Goal: Information Seeking & Learning: Learn about a topic

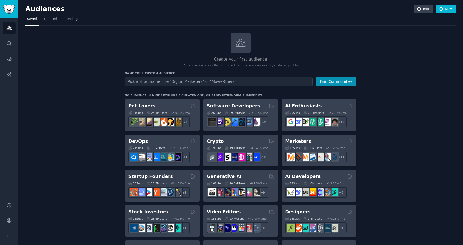
scroll to position [56, 0]
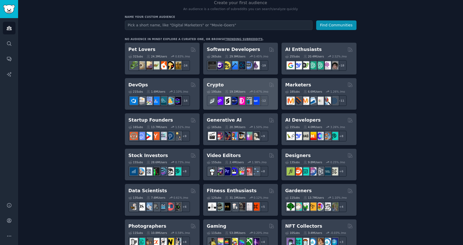
click at [246, 83] on div "Crypto" at bounding box center [241, 85] width 68 height 6
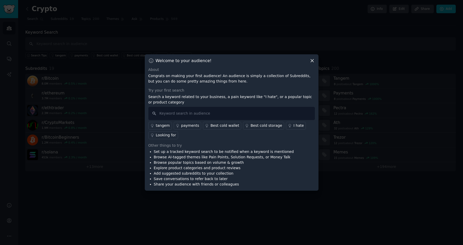
click at [311, 62] on icon at bounding box center [312, 60] width 5 height 5
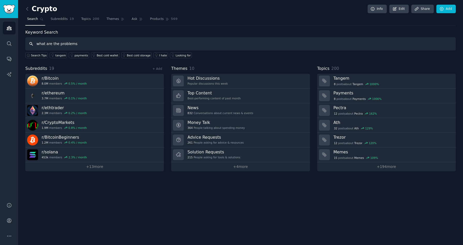
type input "what are the problems"
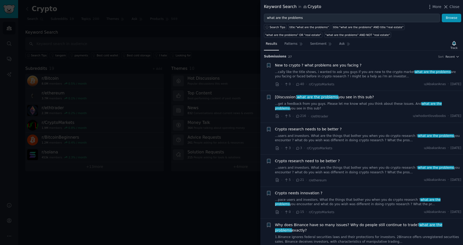
click at [347, 71] on link "...cally like the title shows, i wanted to ask you guys if you are new to the c…" at bounding box center [368, 74] width 186 height 9
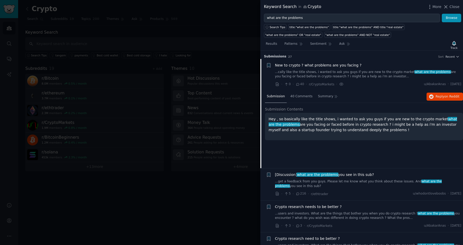
scroll to position [8, 0]
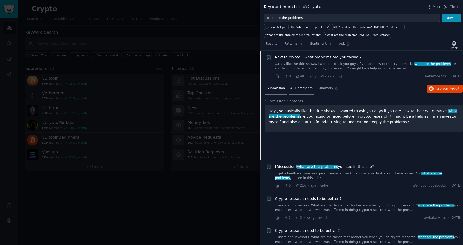
click at [302, 91] on div "40 Comments" at bounding box center [302, 89] width 26 height 12
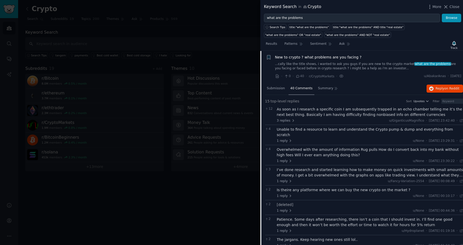
click at [191, 141] on div at bounding box center [231, 122] width 463 height 245
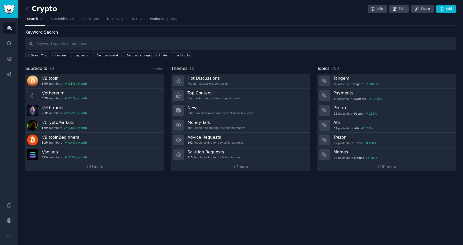
click at [27, 11] on icon at bounding box center [27, 8] width 5 height 5
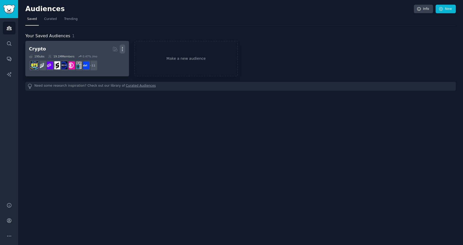
click at [124, 49] on icon "button" at bounding box center [122, 48] width 5 height 5
click at [111, 59] on p "Delete" at bounding box center [108, 59] width 12 height 5
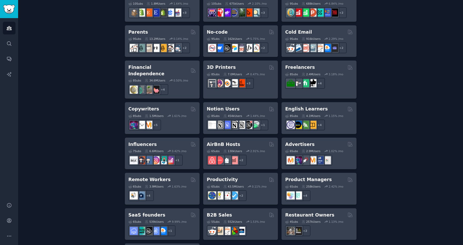
scroll to position [352, 0]
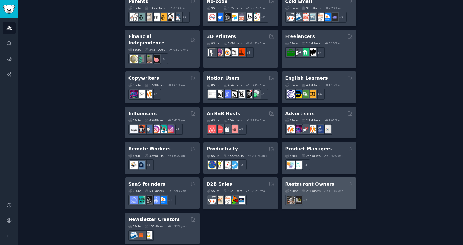
click at [323, 197] on div "+ 2" at bounding box center [319, 200] width 68 height 11
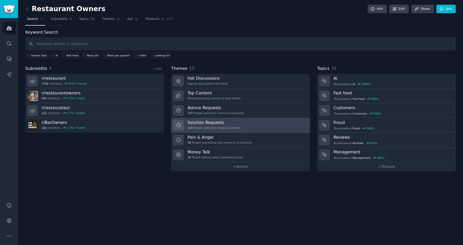
click at [267, 125] on link "Solution Requests 114 People asking for tools & solutions" at bounding box center [240, 125] width 139 height 15
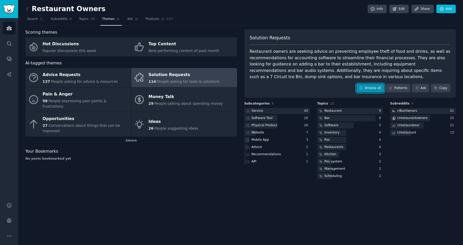
click at [372, 84] on link "Browse all" at bounding box center [371, 88] width 28 height 9
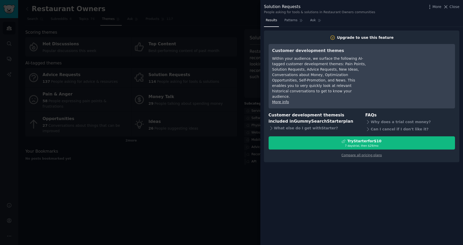
click at [213, 161] on div at bounding box center [231, 122] width 463 height 245
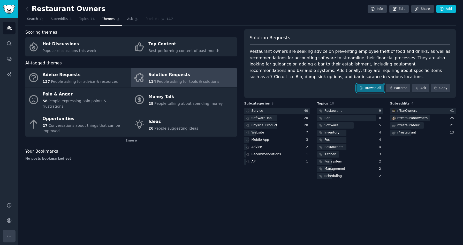
click at [6, 234] on icon "Sidebar" at bounding box center [8, 235] width 5 height 5
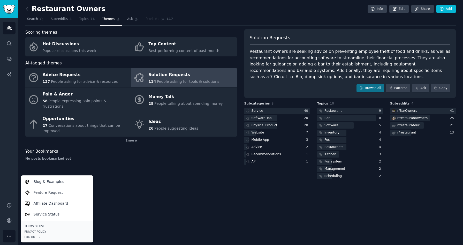
click at [155, 204] on div "Restaurant Owners Info Edit Share Add Search Subreddits 4 Topics 76 Themes Ask …" at bounding box center [240, 122] width 445 height 245
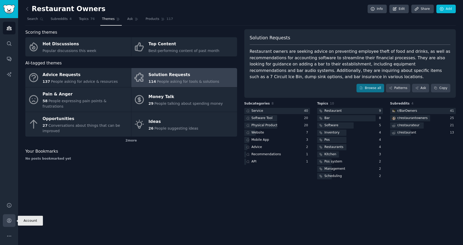
click at [15, 220] on link "Account" at bounding box center [9, 220] width 13 height 13
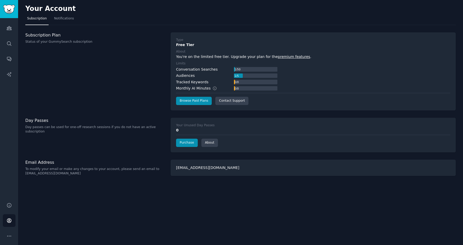
click at [42, 45] on div "Subscription Plan Status of your GummySearch subscription" at bounding box center [95, 71] width 140 height 78
click at [197, 100] on link "Browse Paid Plans" at bounding box center [194, 101] width 36 height 8
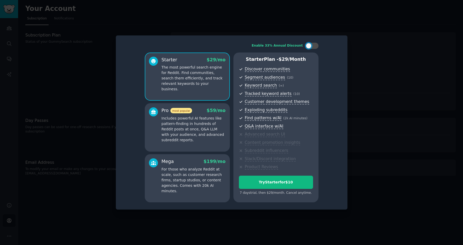
click at [84, 46] on div at bounding box center [231, 122] width 463 height 245
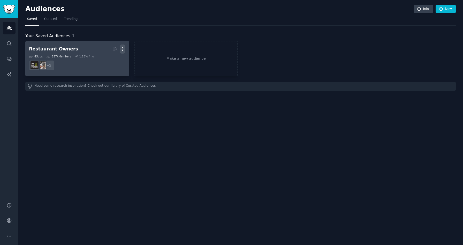
click at [123, 49] on icon "button" at bounding box center [122, 48] width 5 height 5
click at [113, 63] on div "Delete" at bounding box center [105, 60] width 25 height 11
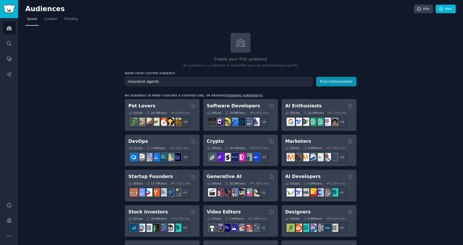
type input "insurance agents"
click at [316, 77] on button "Find Communities" at bounding box center [336, 82] width 40 height 10
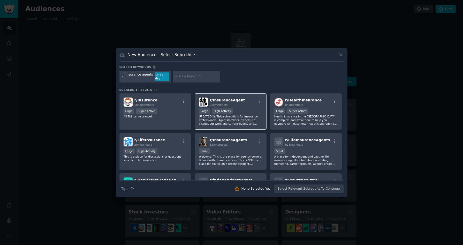
click at [249, 116] on p "UPDATED(!): This subreddit is for Insurance Professionals (Agents/brokers, owne…" at bounding box center [231, 120] width 64 height 11
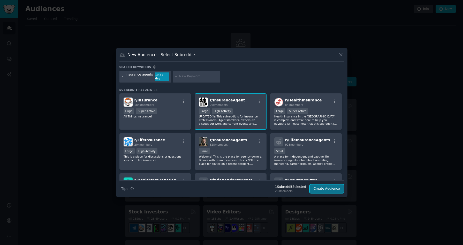
click at [335, 188] on button "Create Audience" at bounding box center [327, 188] width 34 height 9
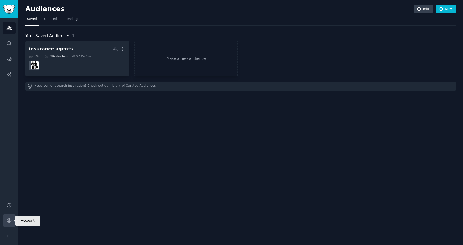
click at [9, 220] on icon "Sidebar" at bounding box center [8, 220] width 5 height 5
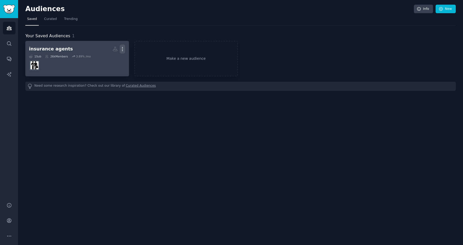
click at [122, 49] on icon "button" at bounding box center [122, 48] width 5 height 5
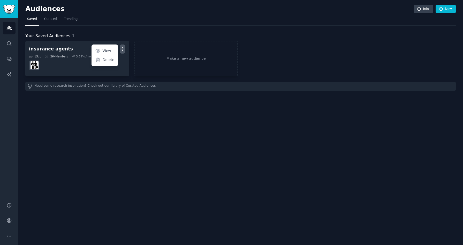
click at [130, 152] on div "Audiences Info New Saved Curated Trending Your Saved Audiences 1 insurance agen…" at bounding box center [240, 122] width 445 height 245
click at [141, 87] on link "Curated Audiences" at bounding box center [141, 86] width 30 height 5
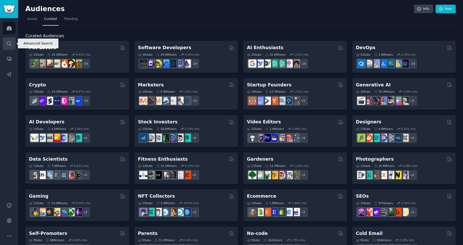
click at [10, 45] on icon "Sidebar" at bounding box center [9, 43] width 4 height 4
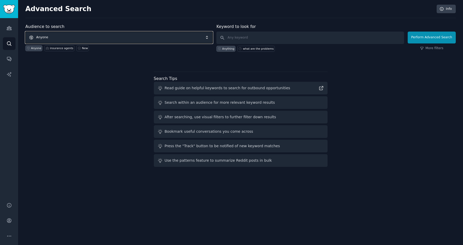
click at [148, 37] on span "Anyone" at bounding box center [119, 38] width 188 height 12
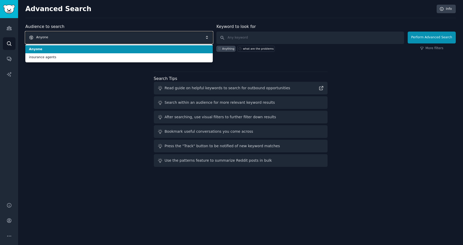
click at [148, 37] on span "Anyone" at bounding box center [119, 38] width 188 height 12
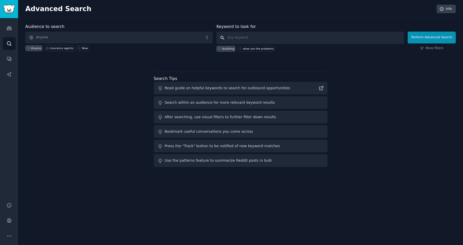
click at [274, 34] on input "text" at bounding box center [310, 38] width 188 height 12
type input "options trading"
click button "Perform Advanced Search" at bounding box center [432, 38] width 48 height 12
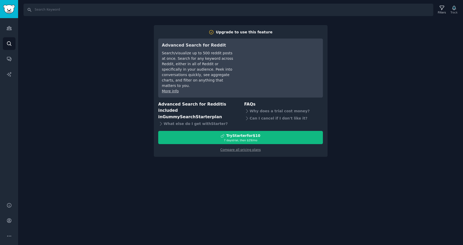
click at [106, 54] on div "Search Filters Track Upgrade to use this feature Advanced Search for Reddit Sea…" at bounding box center [240, 122] width 445 height 245
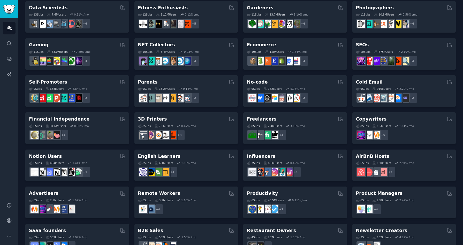
scroll to position [169, 0]
